Goal: Task Accomplishment & Management: Manage account settings

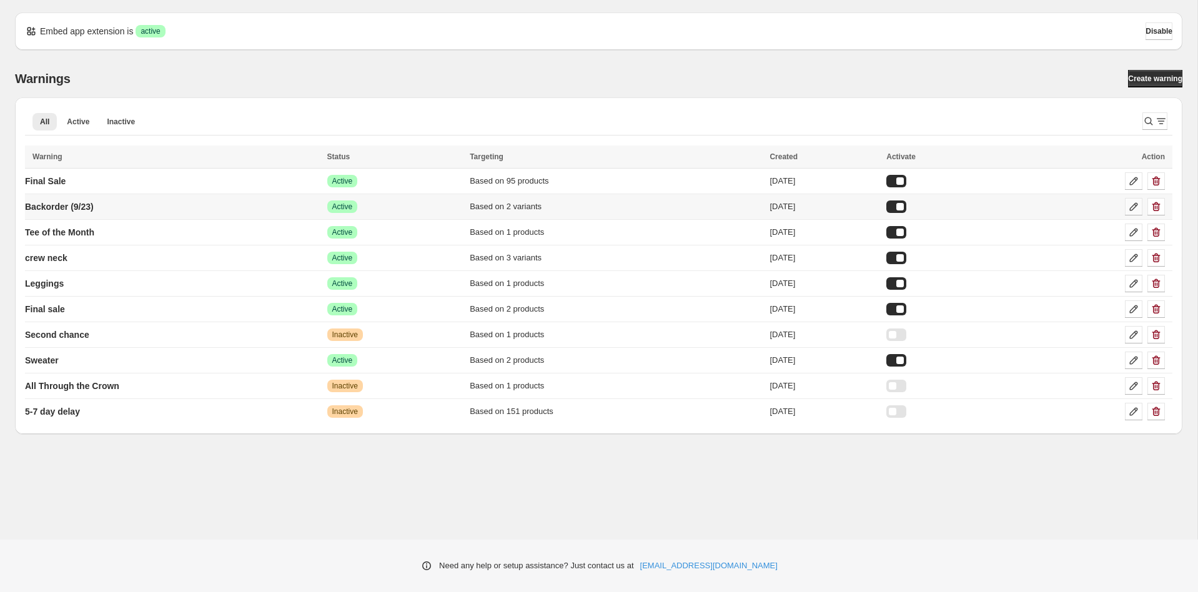
click at [1131, 207] on icon at bounding box center [1133, 206] width 12 height 12
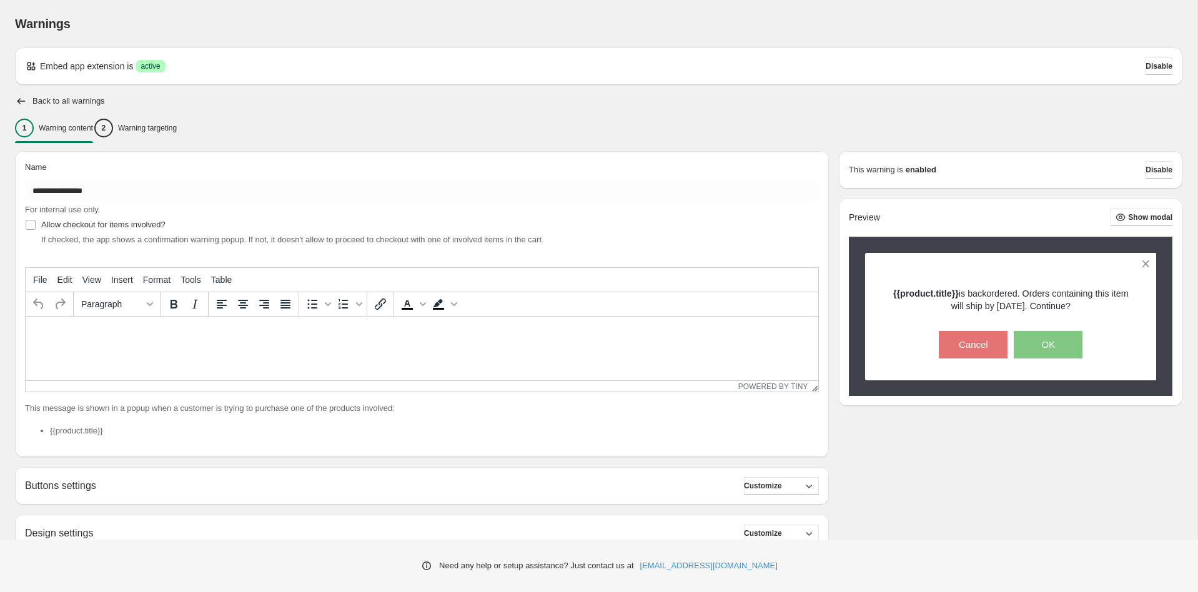
type input "**********"
click at [1145, 165] on button "Disable" at bounding box center [1158, 169] width 27 height 17
click at [1145, 62] on button "Disable" at bounding box center [1158, 65] width 27 height 17
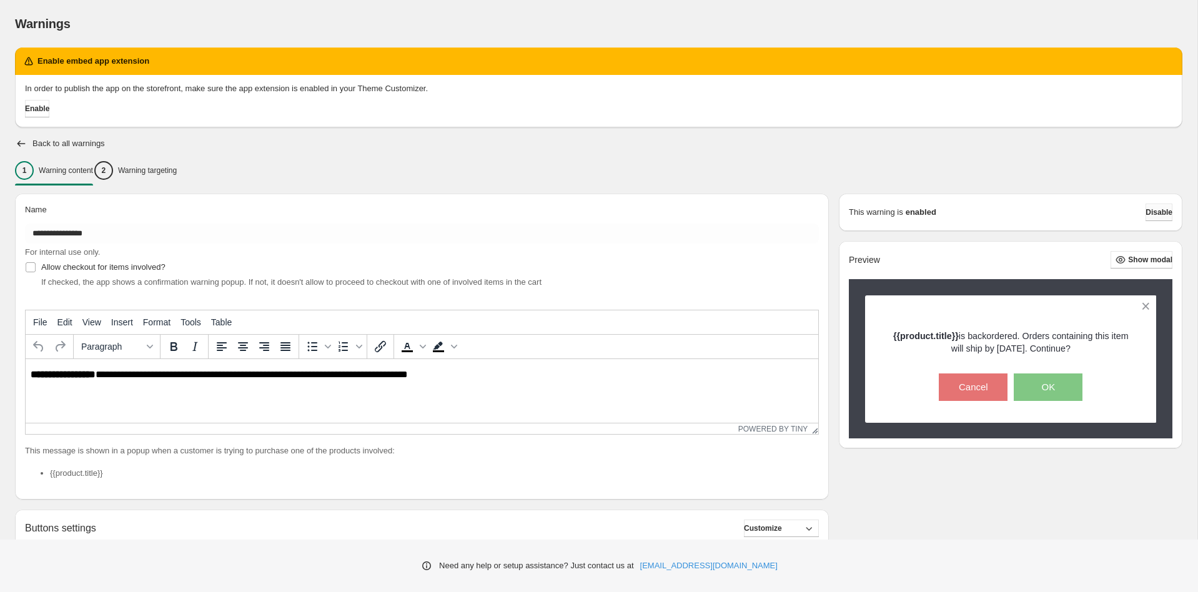
click at [1156, 219] on button "Disable" at bounding box center [1158, 212] width 27 height 17
click at [31, 109] on button "Enable" at bounding box center [37, 108] width 24 height 17
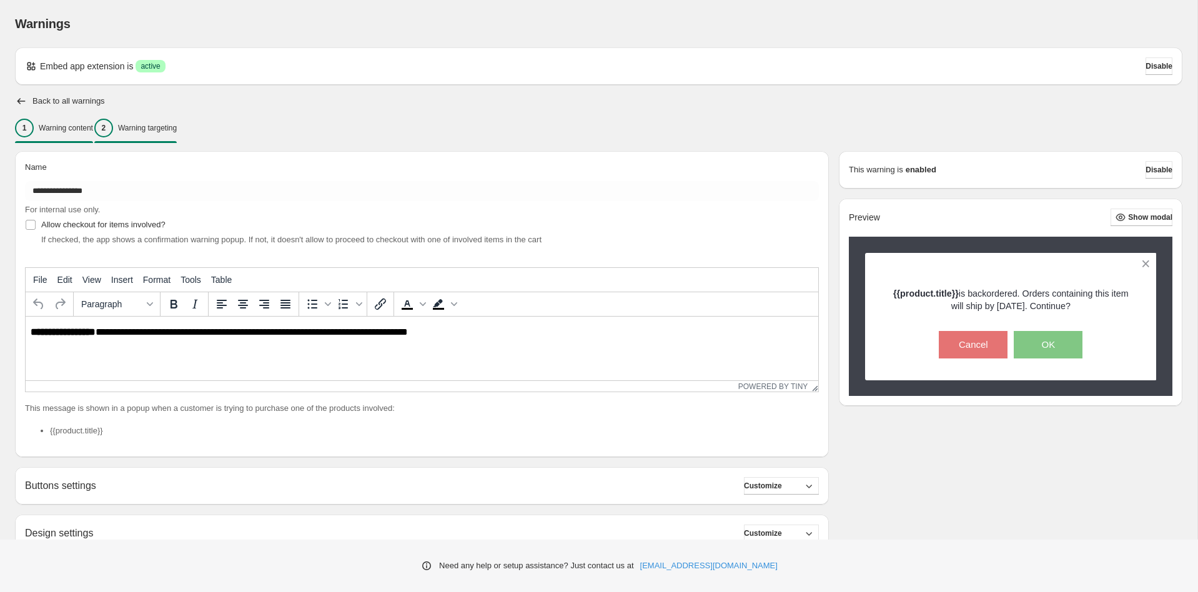
click at [157, 134] on div "2 Warning targeting" at bounding box center [135, 128] width 82 height 19
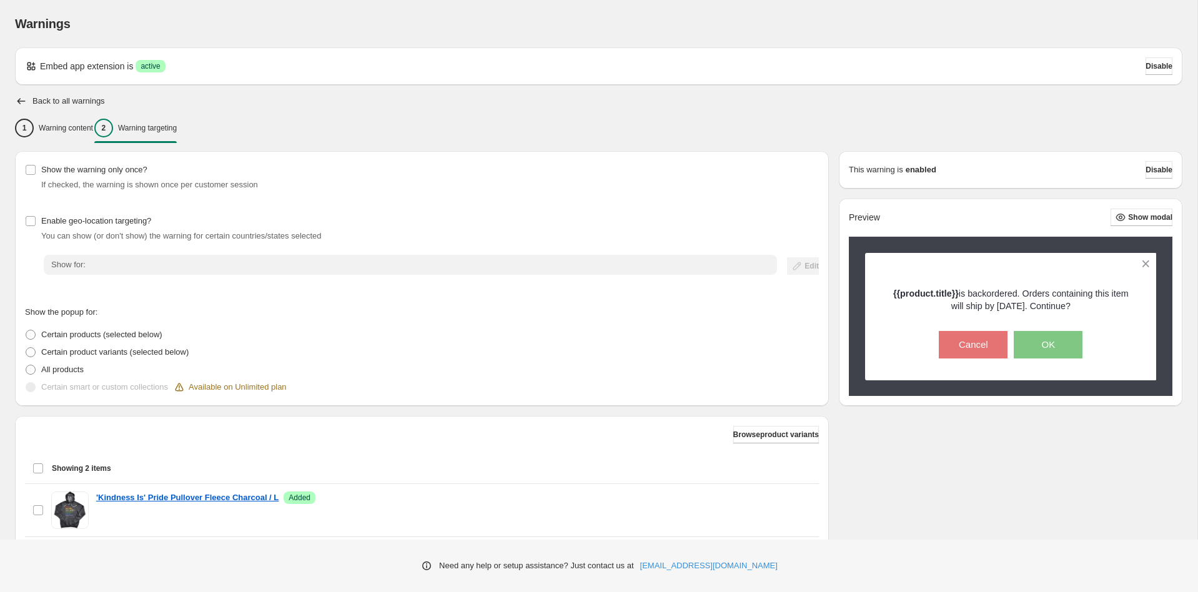
scroll to position [135, 0]
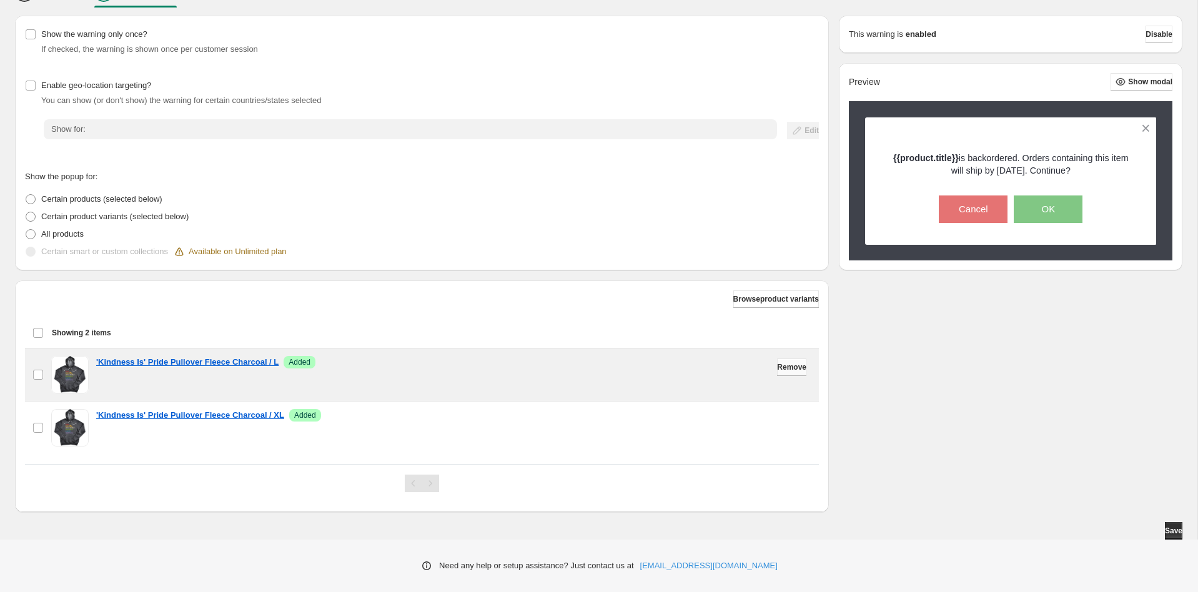
click at [785, 369] on span "Remove" at bounding box center [791, 367] width 29 height 10
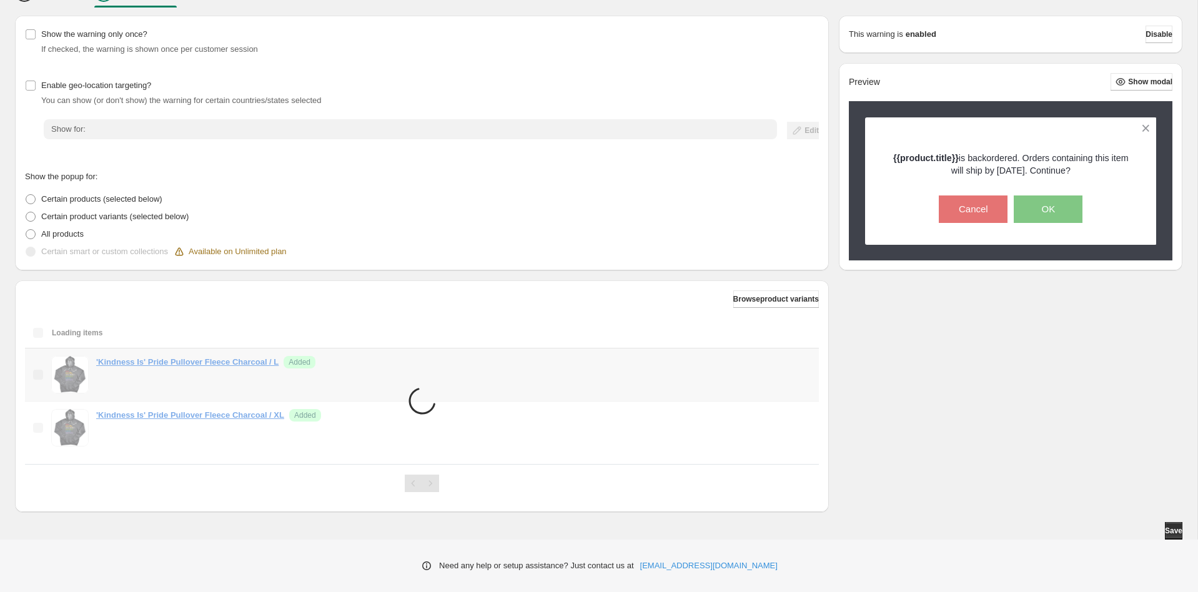
scroll to position [82, 0]
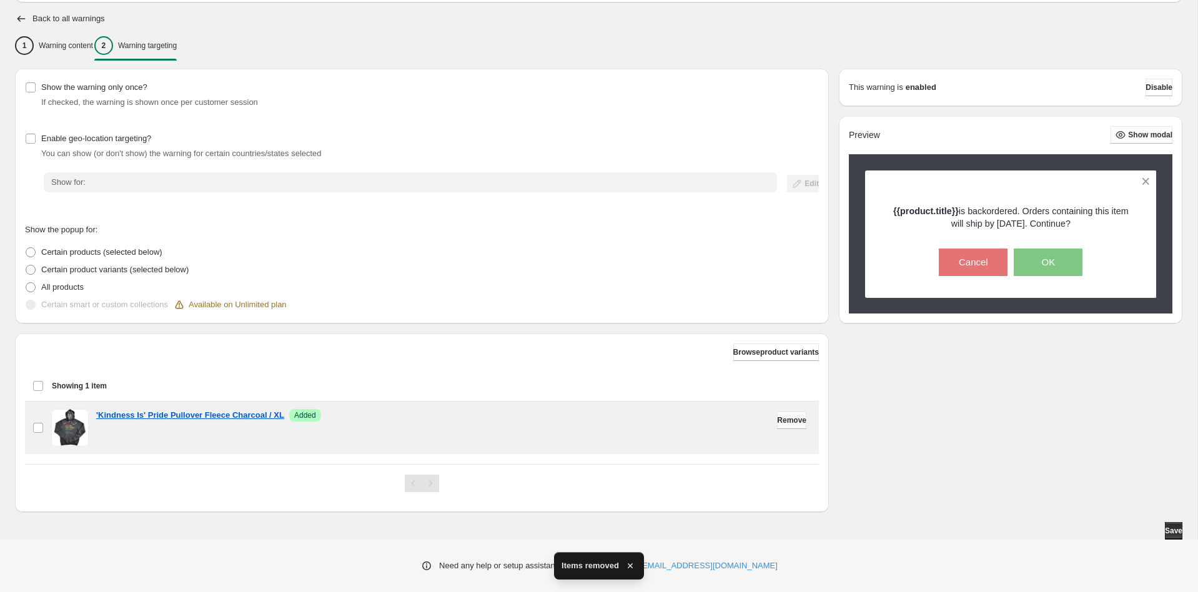
click at [781, 423] on span "Remove" at bounding box center [791, 420] width 29 height 10
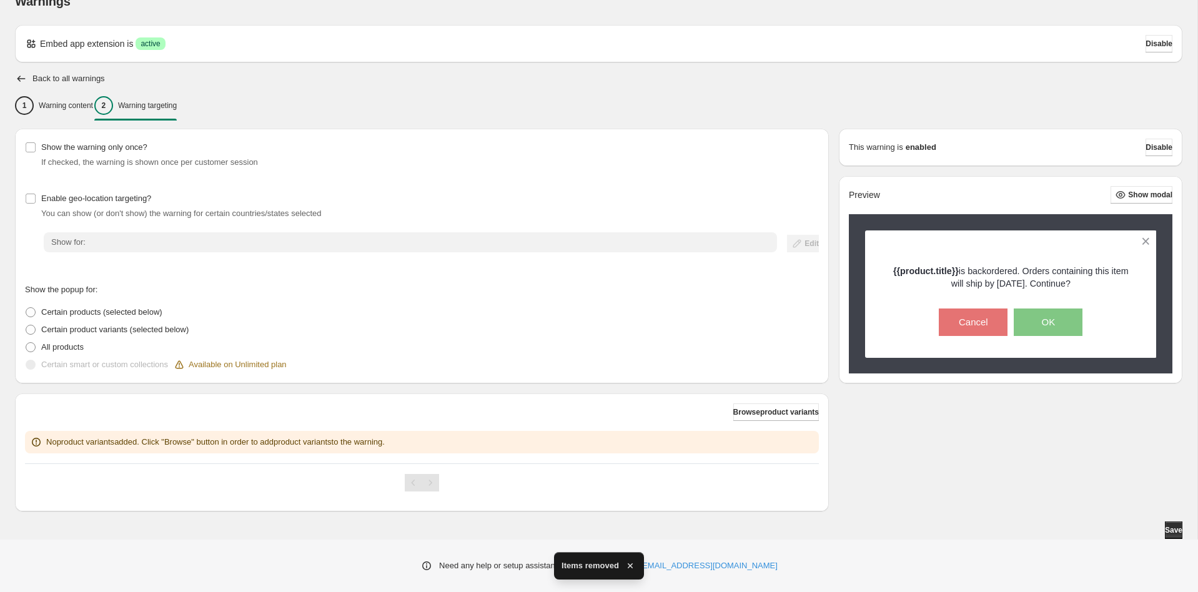
scroll to position [22, 0]
click at [1156, 154] on button "Disable" at bounding box center [1158, 147] width 27 height 17
click at [1173, 525] on button "Save" at bounding box center [1173, 529] width 17 height 17
click at [64, 83] on h2 "Back to all warnings" at bounding box center [68, 79] width 72 height 10
click at [20, 77] on icon "button" at bounding box center [21, 78] width 12 height 12
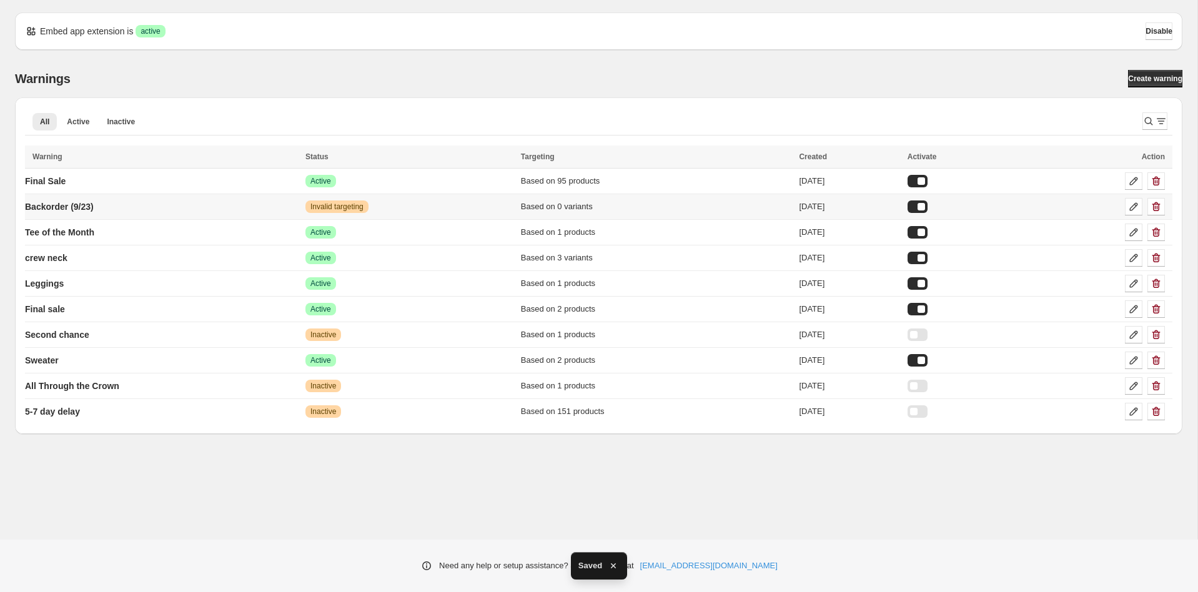
click at [927, 205] on div at bounding box center [917, 206] width 20 height 12
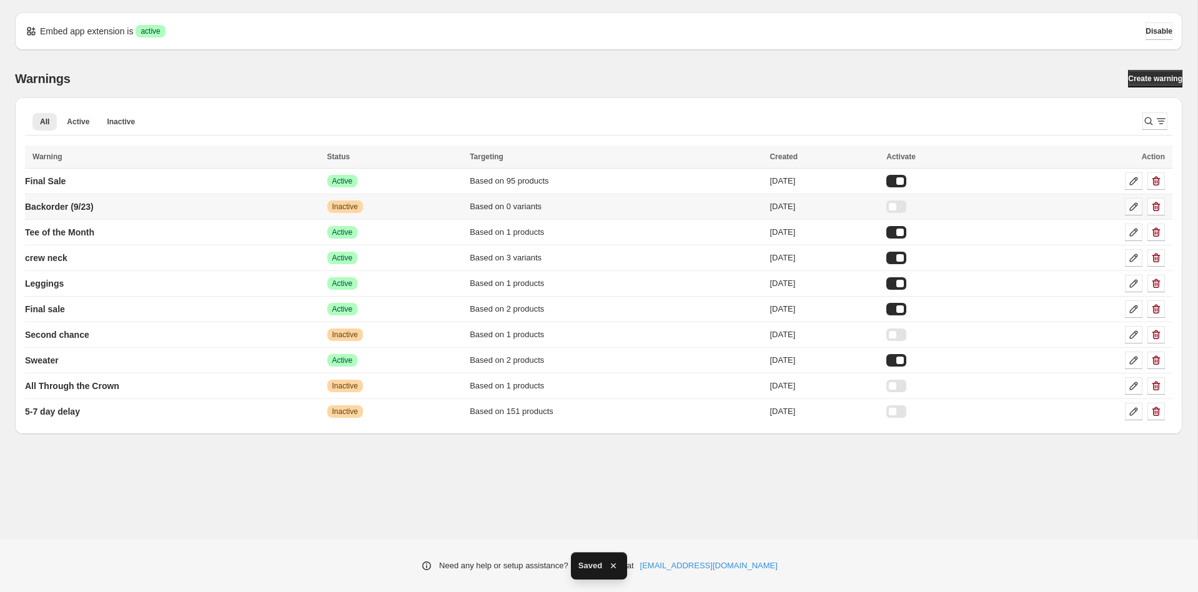
click at [1137, 206] on icon at bounding box center [1133, 206] width 12 height 12
